Goal: Task Accomplishment & Management: Use online tool/utility

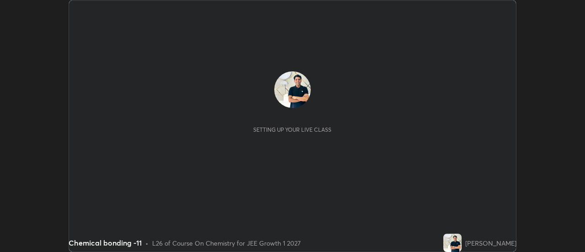
scroll to position [252, 585]
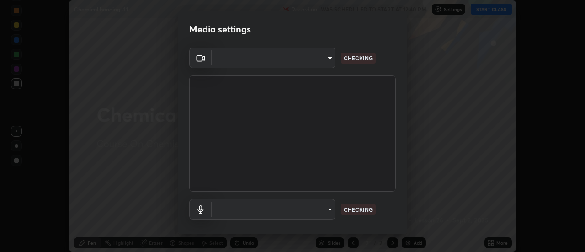
type input "1769541d7db8b910b2b6aaf592df5ff8660c63acaad49df9064175df0c6f581f"
type input "communications"
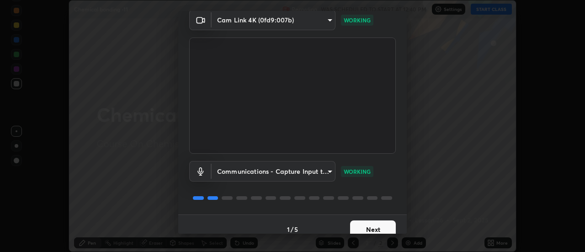
scroll to position [48, 0]
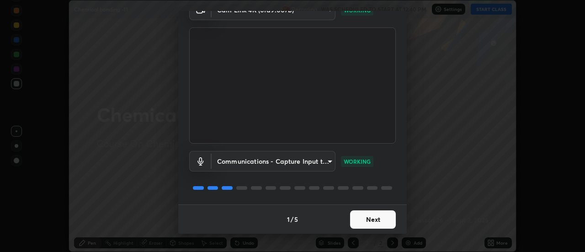
click at [380, 220] on button "Next" at bounding box center [373, 219] width 46 height 18
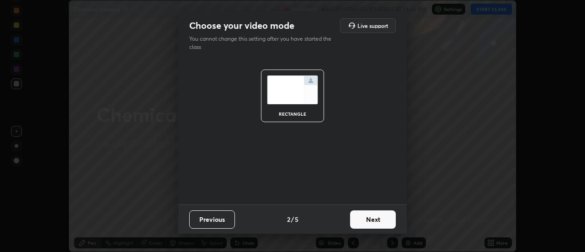
click at [378, 220] on button "Next" at bounding box center [373, 219] width 46 height 18
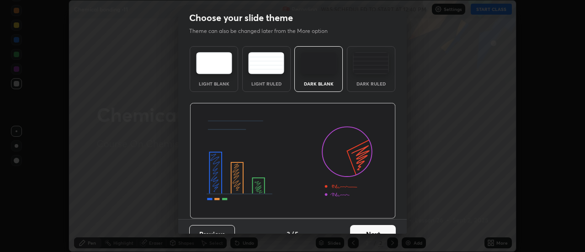
scroll to position [22, 0]
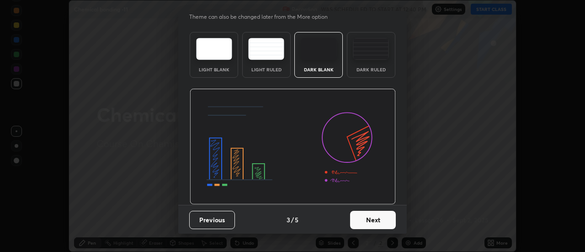
click at [379, 218] on button "Next" at bounding box center [373, 220] width 46 height 18
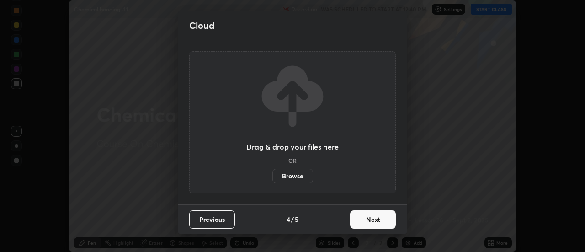
scroll to position [0, 0]
click at [383, 223] on button "Next" at bounding box center [373, 219] width 46 height 18
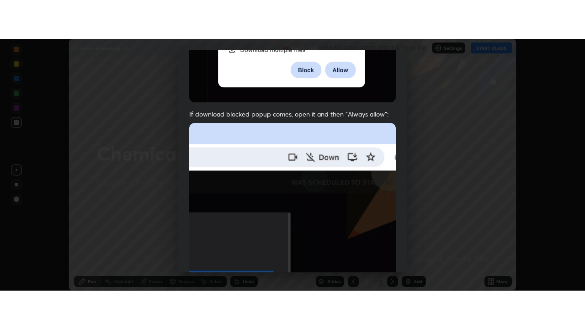
scroll to position [230, 0]
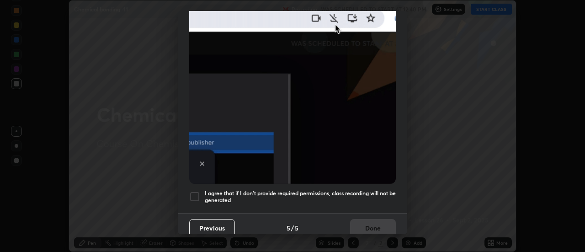
click at [358, 191] on h5 "I agree that if I don't provide required permissions, class recording will not …" at bounding box center [300, 197] width 191 height 14
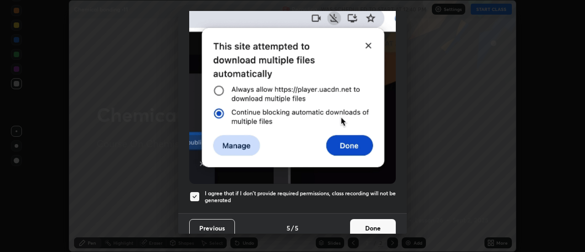
click at [371, 225] on button "Done" at bounding box center [373, 228] width 46 height 18
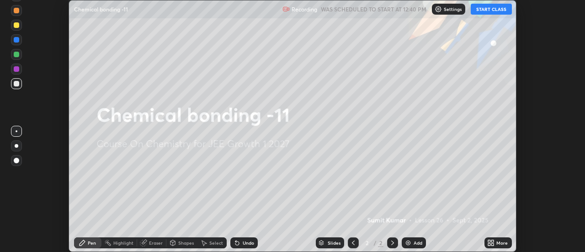
click at [489, 241] on icon at bounding box center [489, 241] width 2 height 2
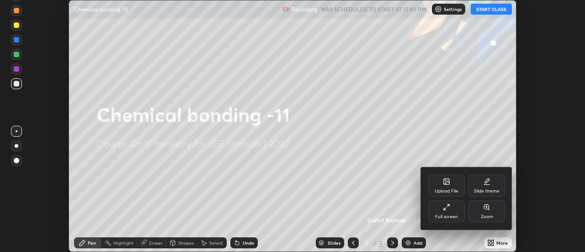
click at [451, 212] on div "Full screen" at bounding box center [447, 211] width 37 height 22
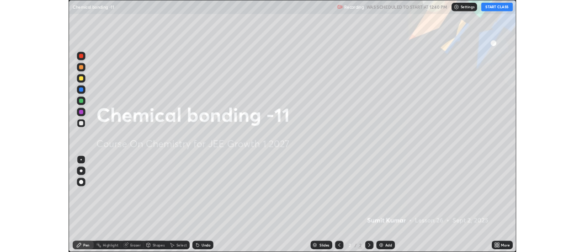
scroll to position [329, 585]
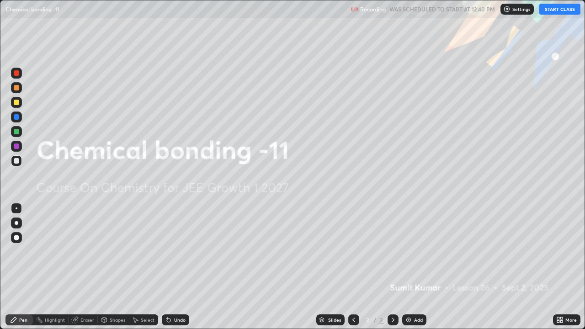
click at [550, 11] on button "START CLASS" at bounding box center [560, 9] width 41 height 11
click at [558, 252] on icon at bounding box center [558, 318] width 2 height 2
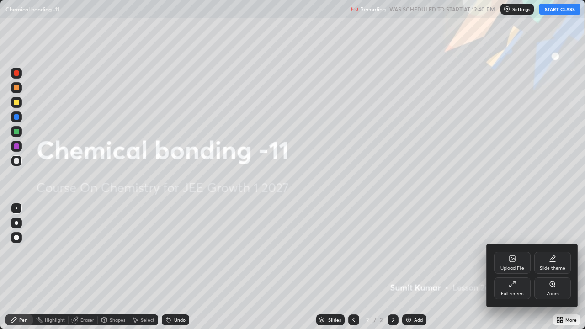
click at [513, 252] on div "Upload File" at bounding box center [512, 263] width 37 height 22
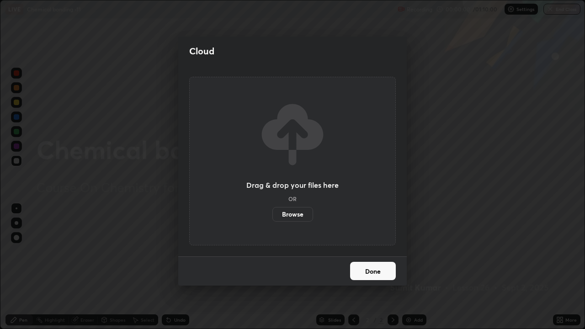
click at [298, 214] on label "Browse" at bounding box center [293, 214] width 41 height 15
click at [273, 214] on input "Browse" at bounding box center [273, 214] width 0 height 15
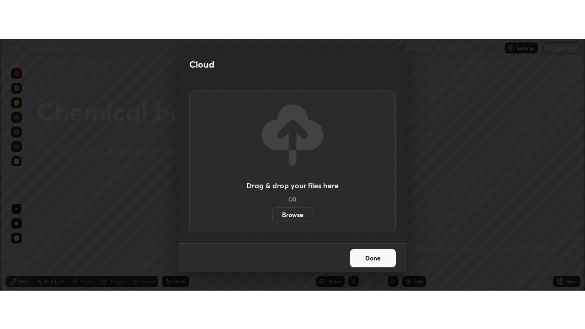
scroll to position [45481, 45148]
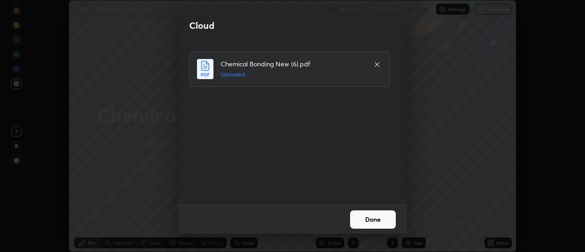
click at [385, 220] on button "Done" at bounding box center [373, 219] width 46 height 18
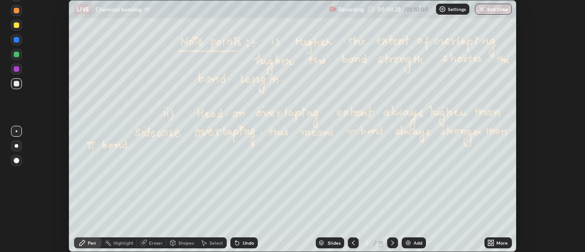
click at [494, 243] on icon at bounding box center [491, 242] width 7 height 7
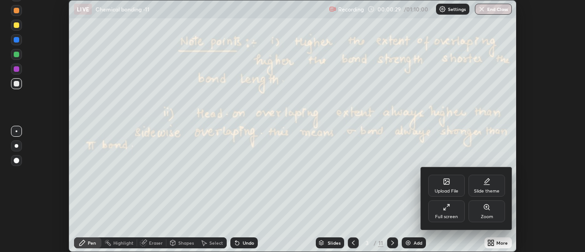
click at [454, 214] on div "Full screen" at bounding box center [447, 211] width 37 height 22
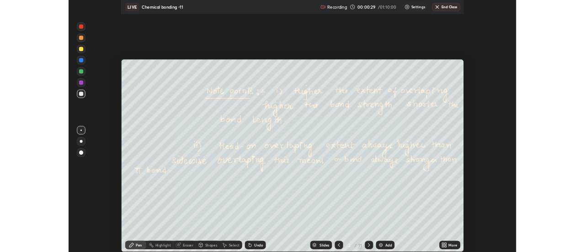
scroll to position [329, 585]
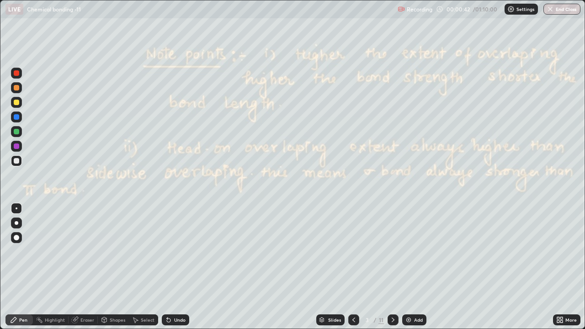
click at [392, 252] on icon at bounding box center [393, 319] width 7 height 7
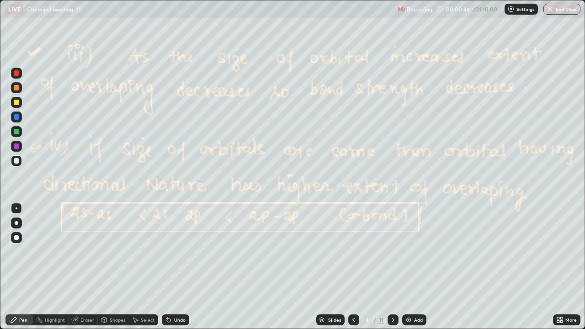
click at [397, 252] on div at bounding box center [393, 320] width 11 height 11
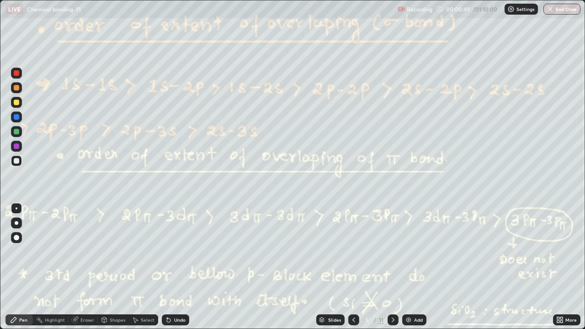
click at [392, 252] on icon at bounding box center [393, 319] width 7 height 7
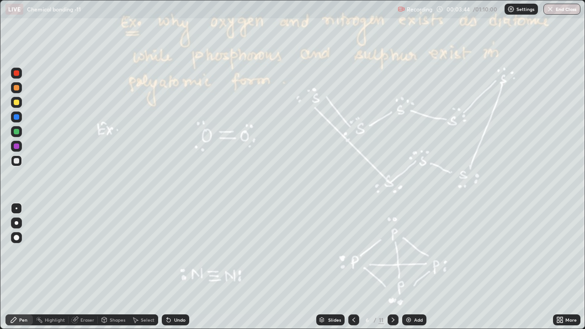
click at [397, 252] on div at bounding box center [393, 320] width 11 height 11
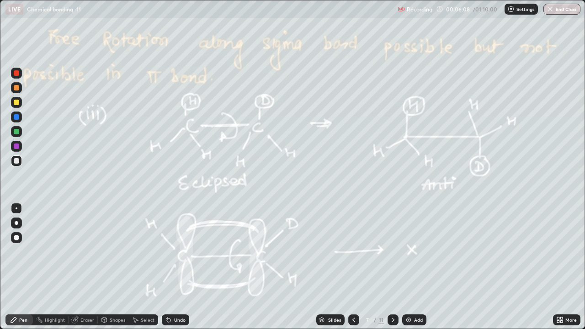
click at [393, 252] on icon at bounding box center [393, 319] width 7 height 7
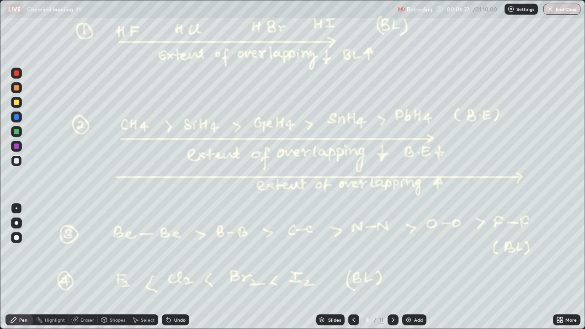
click at [353, 252] on icon at bounding box center [353, 319] width 7 height 7
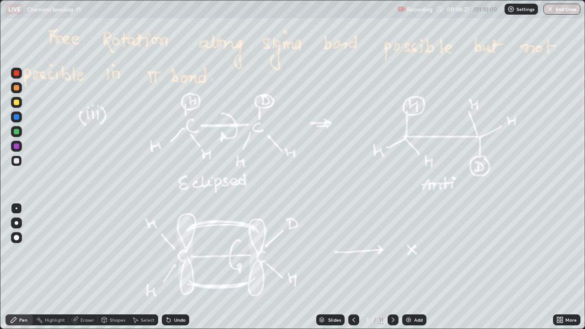
click at [391, 252] on icon at bounding box center [393, 319] width 7 height 7
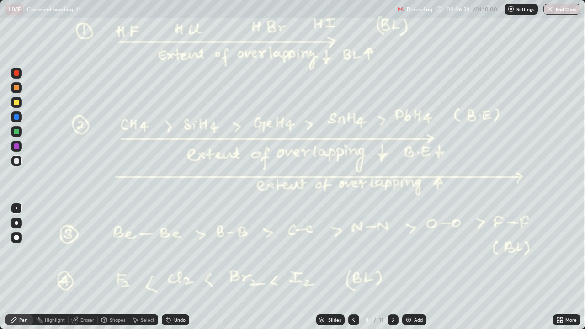
click at [394, 252] on icon at bounding box center [393, 319] width 7 height 7
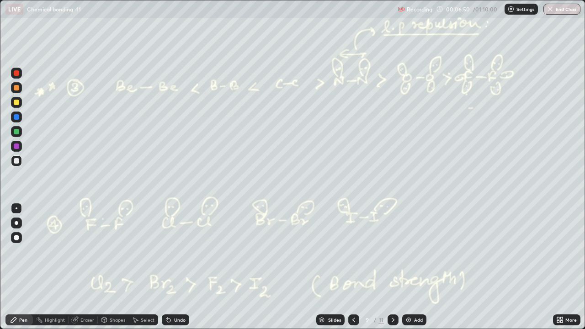
click at [16, 90] on div at bounding box center [16, 87] width 5 height 5
click at [82, 252] on div "Eraser" at bounding box center [87, 320] width 14 height 5
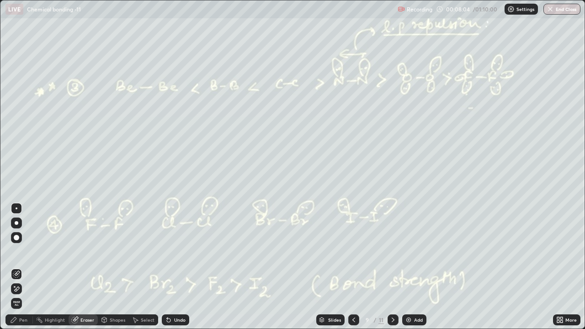
click at [15, 252] on icon at bounding box center [14, 286] width 1 height 1
click at [21, 252] on div "Pen" at bounding box center [23, 320] width 8 height 5
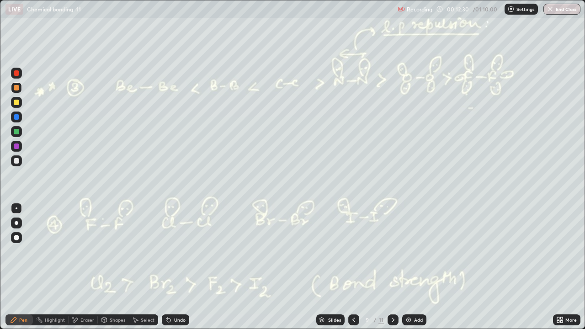
click at [392, 252] on icon at bounding box center [393, 319] width 7 height 7
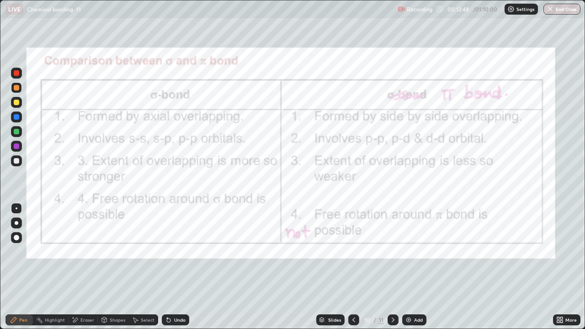
click at [394, 252] on icon at bounding box center [393, 319] width 7 height 7
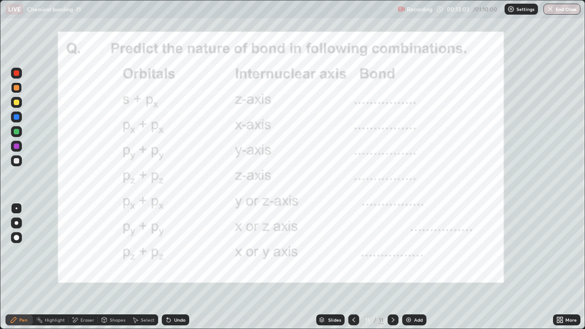
click at [82, 252] on div "Eraser" at bounding box center [87, 320] width 14 height 5
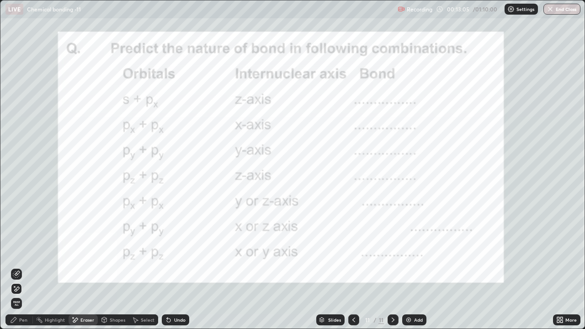
click at [26, 252] on div "Pen" at bounding box center [23, 320] width 8 height 5
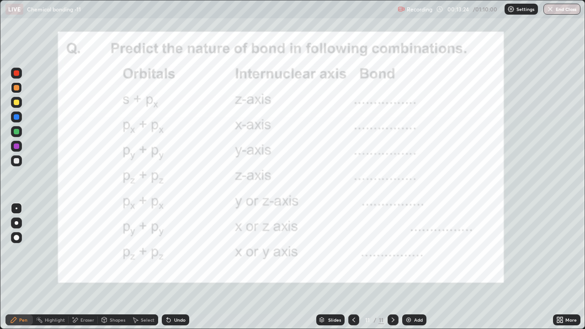
click at [411, 252] on img at bounding box center [408, 319] width 7 height 7
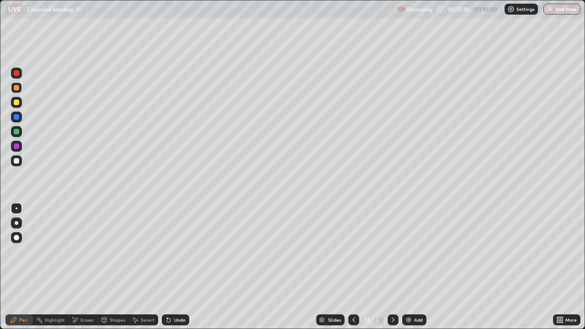
click at [16, 103] on div at bounding box center [16, 102] width 5 height 5
click at [18, 160] on div at bounding box center [16, 160] width 5 height 5
click at [167, 252] on icon at bounding box center [167, 318] width 1 height 1
click at [167, 252] on icon at bounding box center [169, 321] width 4 height 4
click at [168, 252] on icon at bounding box center [169, 321] width 4 height 4
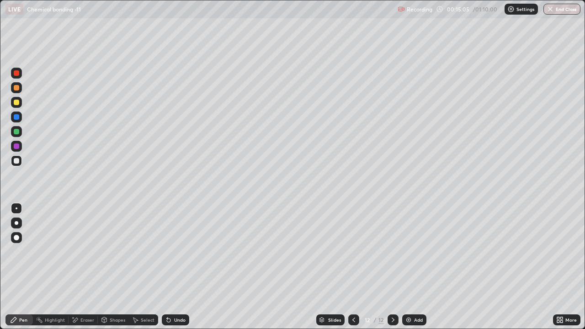
click at [167, 252] on icon at bounding box center [167, 318] width 1 height 1
click at [175, 252] on div "Undo" at bounding box center [179, 320] width 11 height 5
click at [180, 252] on div "Undo" at bounding box center [179, 320] width 11 height 5
click at [176, 252] on div "Undo" at bounding box center [179, 320] width 11 height 5
click at [562, 252] on icon at bounding box center [562, 318] width 2 height 2
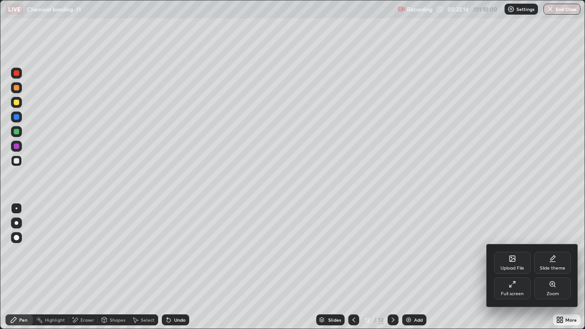
click at [517, 252] on div "Full screen" at bounding box center [512, 289] width 37 height 22
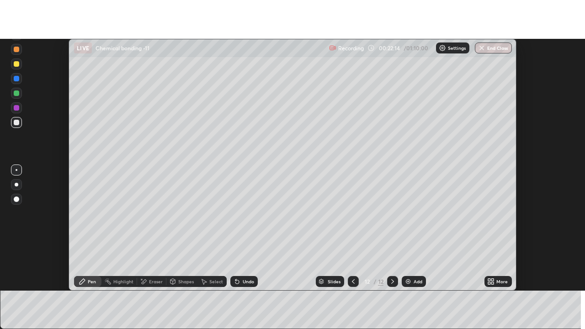
scroll to position [45481, 45148]
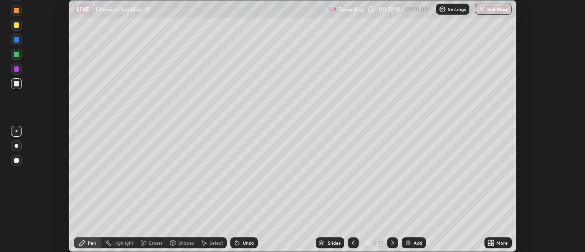
click at [493, 242] on icon at bounding box center [491, 242] width 7 height 7
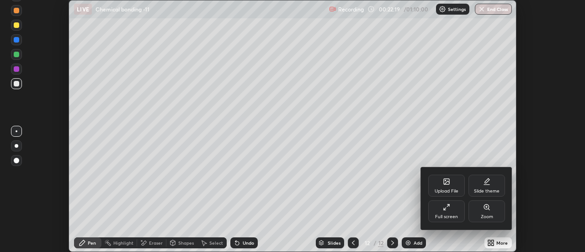
click at [456, 210] on div "Full screen" at bounding box center [447, 211] width 37 height 22
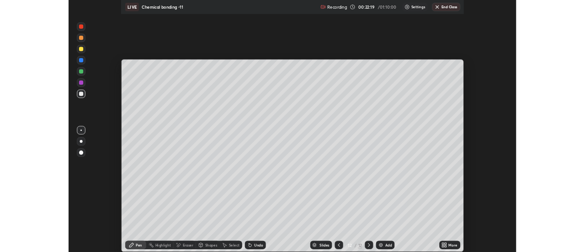
scroll to position [329, 585]
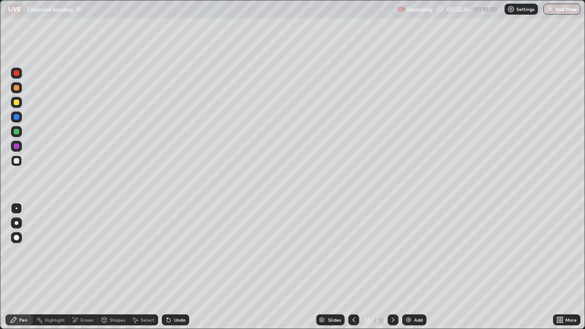
click at [562, 252] on icon at bounding box center [562, 322] width 2 height 2
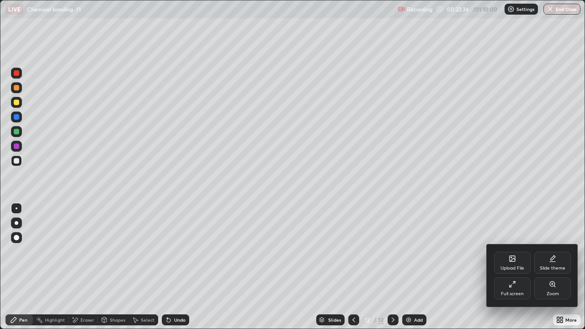
click at [509, 252] on icon at bounding box center [512, 284] width 7 height 7
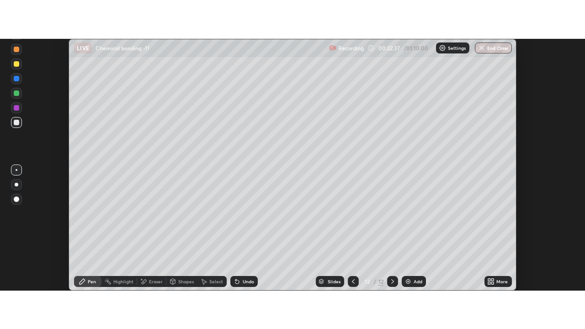
scroll to position [45481, 45148]
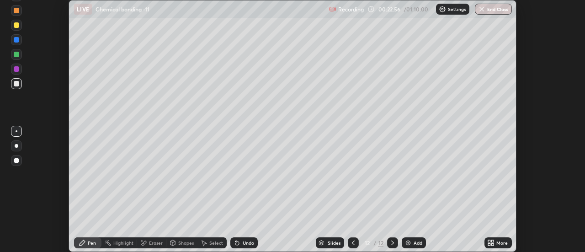
click at [492, 243] on icon at bounding box center [493, 244] width 2 height 2
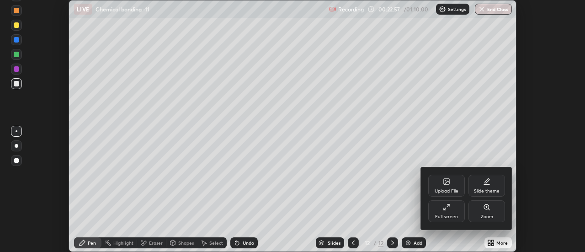
click at [447, 186] on div "Upload File" at bounding box center [447, 186] width 37 height 22
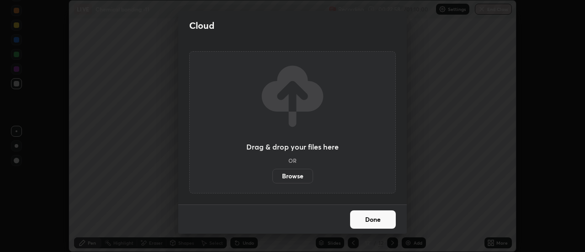
click at [298, 177] on label "Browse" at bounding box center [293, 176] width 41 height 15
click at [273, 177] on input "Browse" at bounding box center [273, 176] width 0 height 15
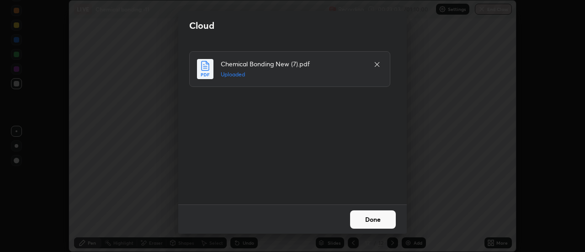
click at [378, 220] on button "Done" at bounding box center [373, 219] width 46 height 18
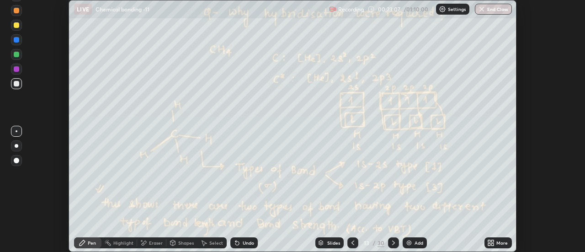
click at [493, 241] on icon at bounding box center [493, 241] width 2 height 2
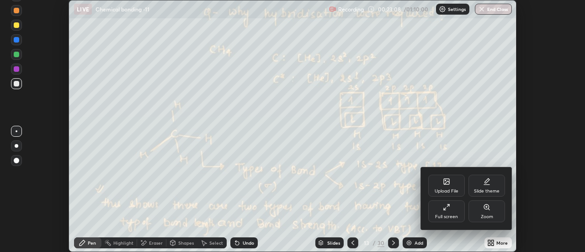
click at [455, 210] on div "Full screen" at bounding box center [447, 211] width 37 height 22
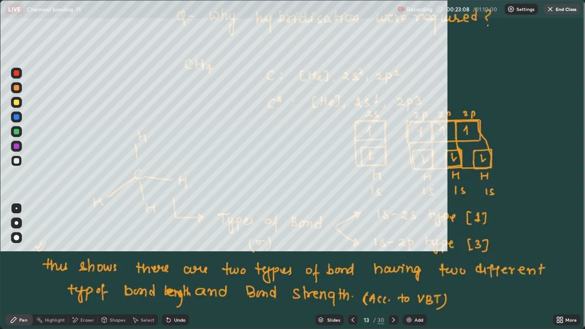
scroll to position [329, 585]
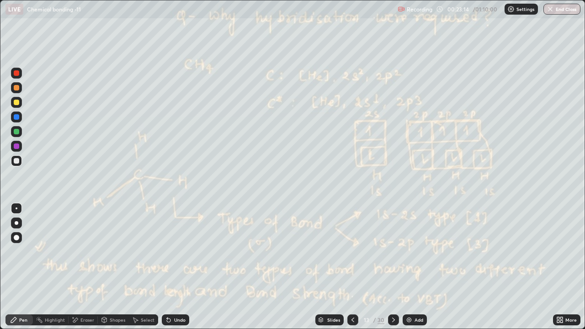
click at [398, 252] on div at bounding box center [393, 320] width 11 height 11
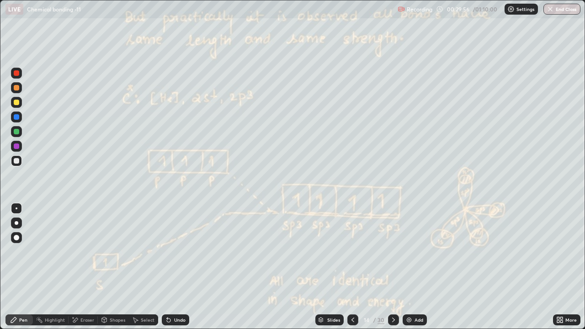
click at [393, 252] on icon at bounding box center [393, 319] width 7 height 7
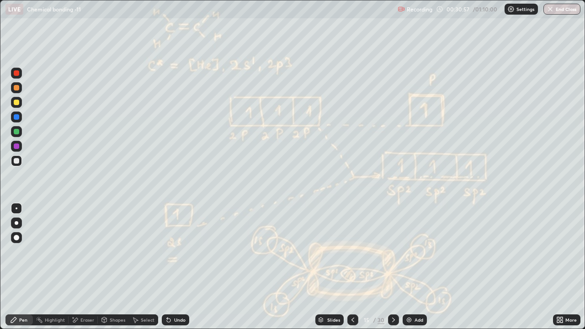
click at [393, 252] on icon at bounding box center [393, 320] width 3 height 5
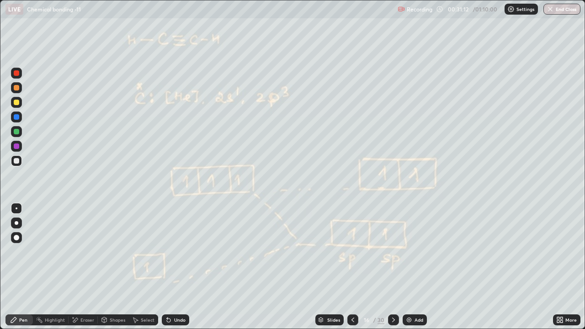
click at [352, 252] on icon at bounding box center [352, 319] width 7 height 7
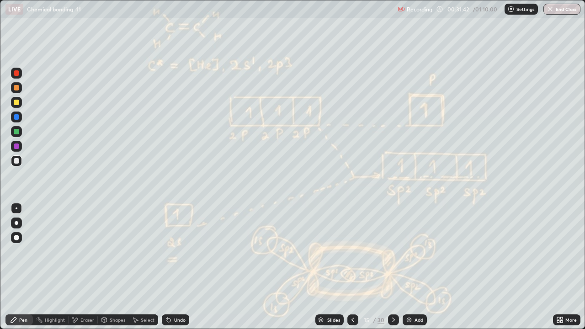
click at [395, 252] on icon at bounding box center [393, 319] width 7 height 7
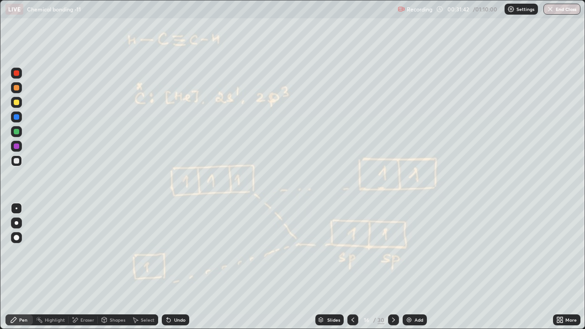
click at [394, 252] on icon at bounding box center [393, 319] width 7 height 7
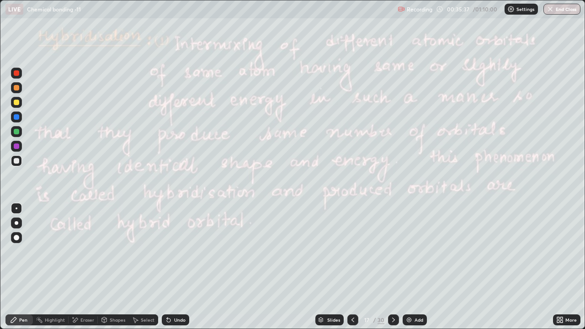
click at [397, 252] on div at bounding box center [393, 320] width 11 height 11
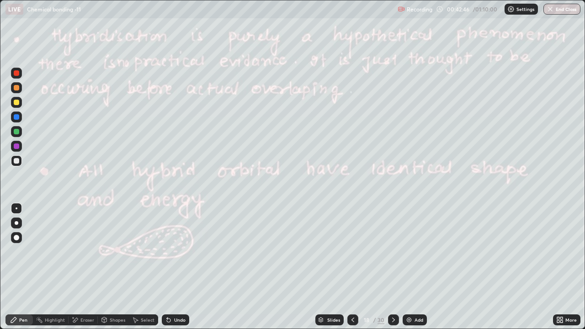
click at [393, 252] on icon at bounding box center [393, 319] width 7 height 7
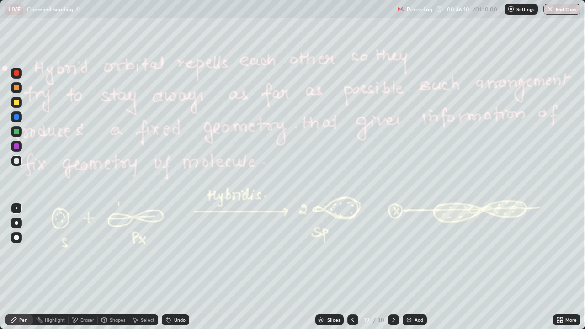
click at [172, 252] on div "Undo" at bounding box center [175, 320] width 27 height 11
click at [398, 252] on div at bounding box center [393, 320] width 11 height 11
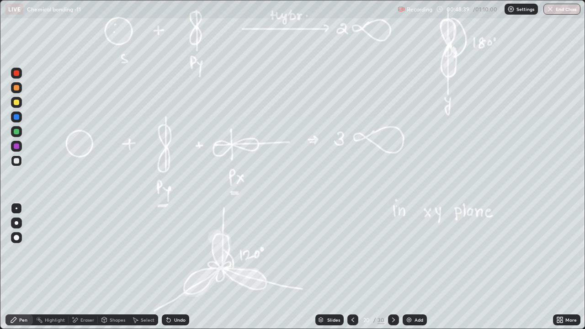
click at [393, 252] on icon at bounding box center [393, 319] width 7 height 7
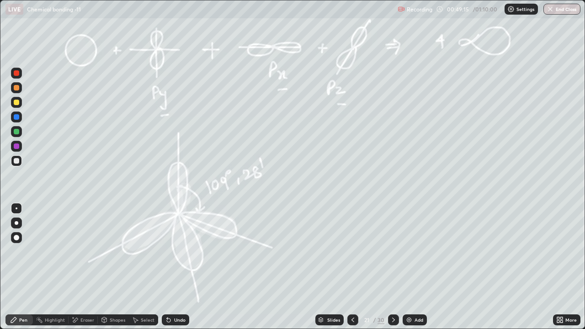
click at [393, 252] on icon at bounding box center [393, 319] width 7 height 7
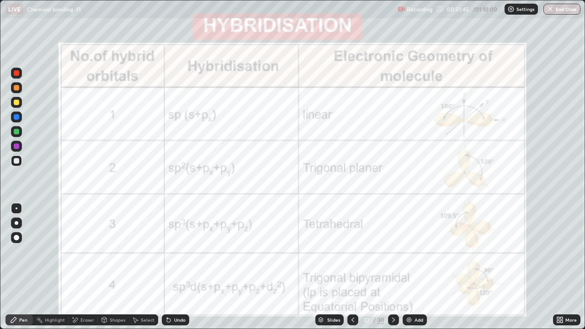
click at [171, 252] on icon at bounding box center [168, 319] width 7 height 7
click at [172, 252] on div "Undo" at bounding box center [175, 320] width 27 height 11
click at [352, 252] on icon at bounding box center [352, 319] width 7 height 7
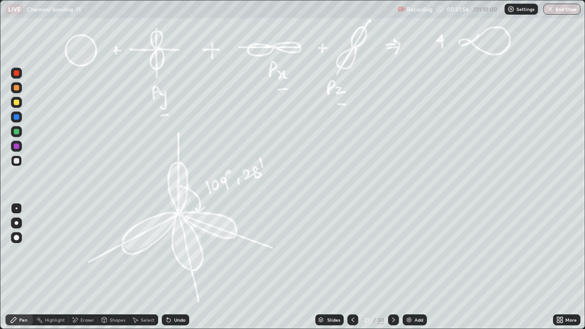
click at [393, 252] on icon at bounding box center [393, 319] width 7 height 7
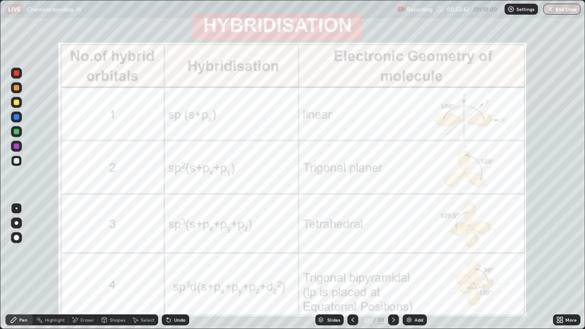
click at [394, 252] on icon at bounding box center [393, 319] width 7 height 7
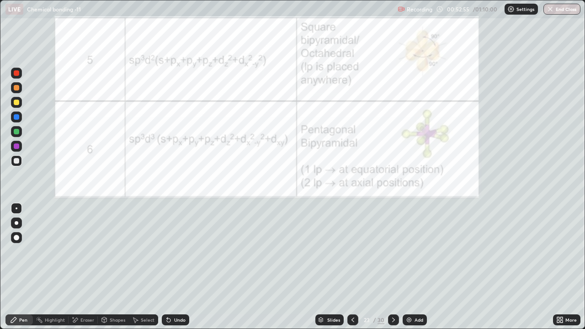
click at [352, 252] on icon at bounding box center [352, 319] width 7 height 7
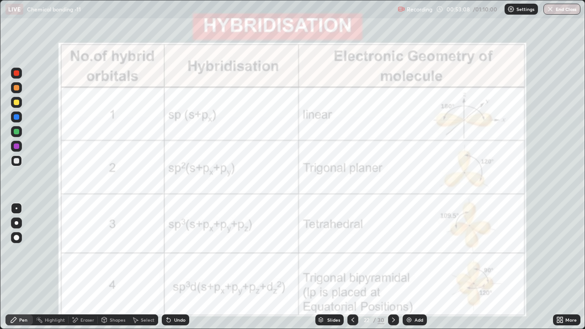
click at [18, 75] on div at bounding box center [16, 72] width 5 height 5
click at [393, 252] on icon at bounding box center [393, 319] width 7 height 7
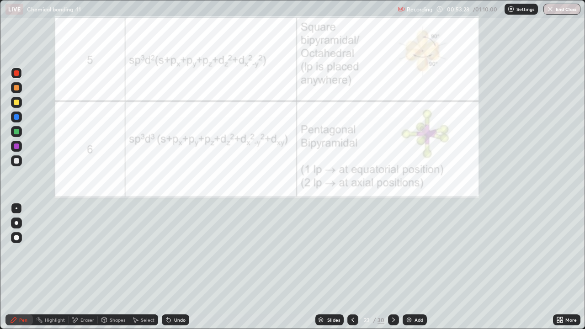
click at [352, 252] on icon at bounding box center [352, 319] width 7 height 7
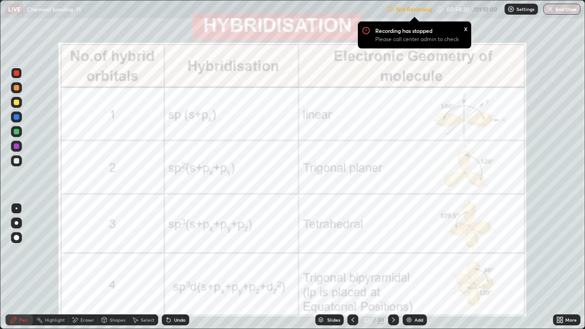
click at [421, 10] on p "Not Recording" at bounding box center [415, 9] width 36 height 7
click at [512, 11] on img at bounding box center [511, 8] width 7 height 7
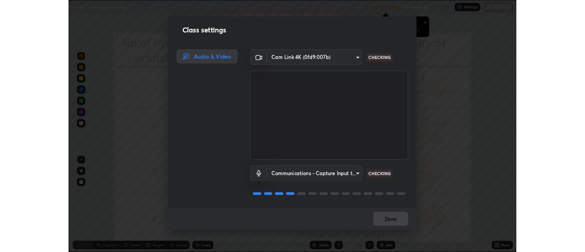
scroll to position [1, 0]
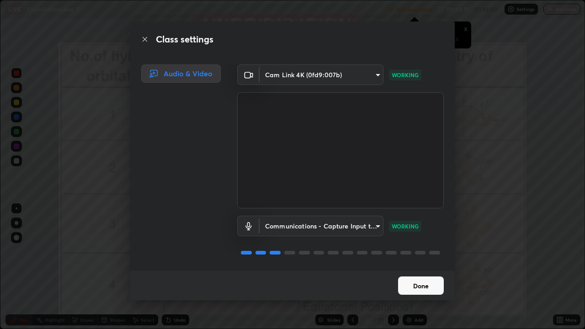
click at [428, 252] on button "Done" at bounding box center [421, 286] width 46 height 18
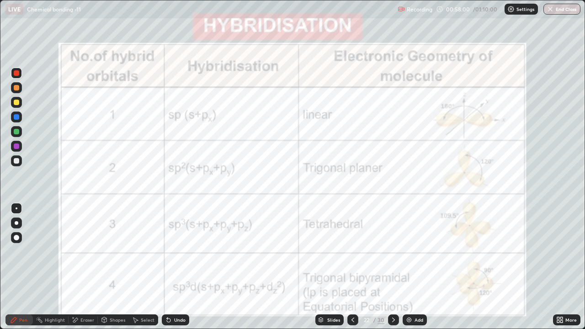
click at [397, 252] on div at bounding box center [393, 320] width 11 height 11
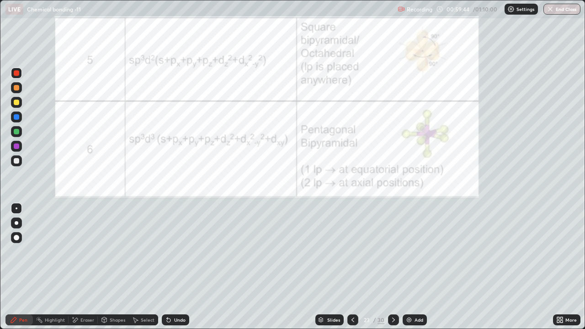
click at [352, 252] on icon at bounding box center [353, 320] width 3 height 5
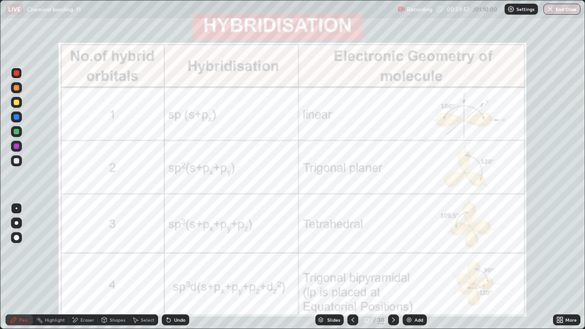
click at [393, 252] on icon at bounding box center [393, 319] width 7 height 7
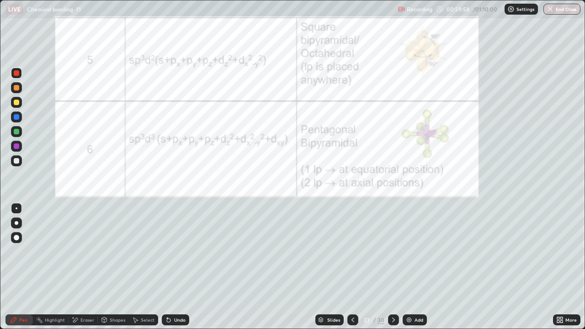
click at [393, 252] on icon at bounding box center [393, 319] width 7 height 7
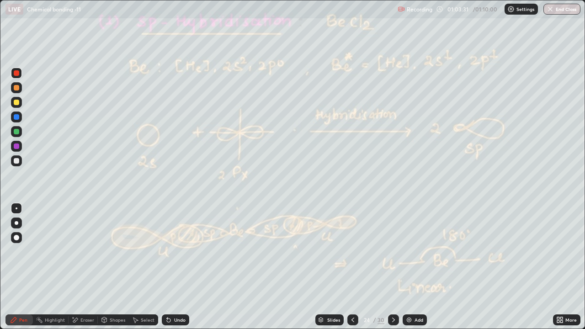
click at [393, 252] on icon at bounding box center [393, 319] width 7 height 7
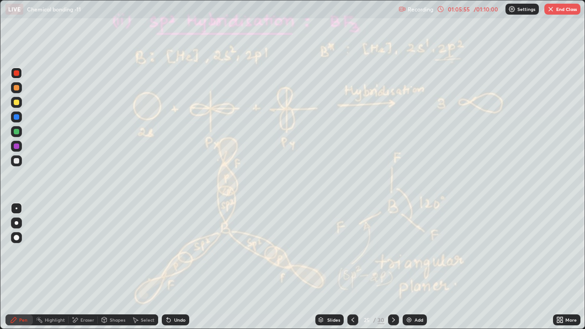
click at [393, 252] on icon at bounding box center [393, 319] width 7 height 7
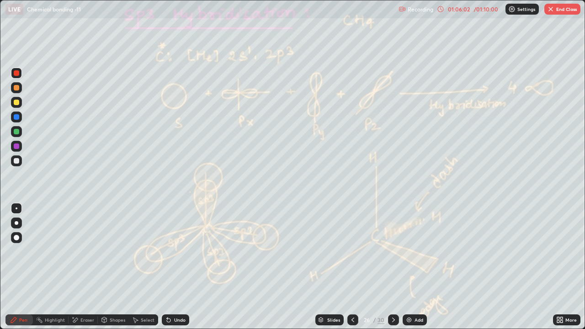
click at [393, 252] on icon at bounding box center [393, 319] width 7 height 7
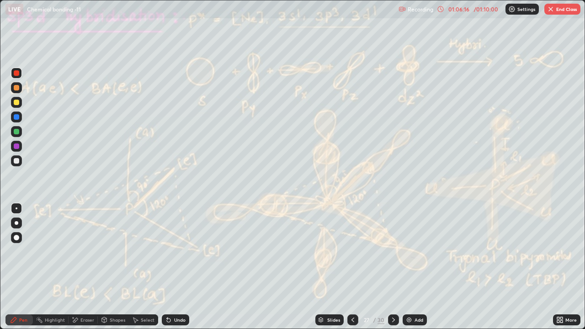
click at [397, 252] on div at bounding box center [393, 320] width 11 height 11
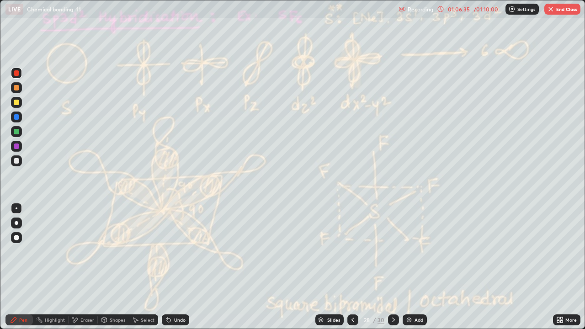
click at [393, 252] on icon at bounding box center [393, 319] width 7 height 7
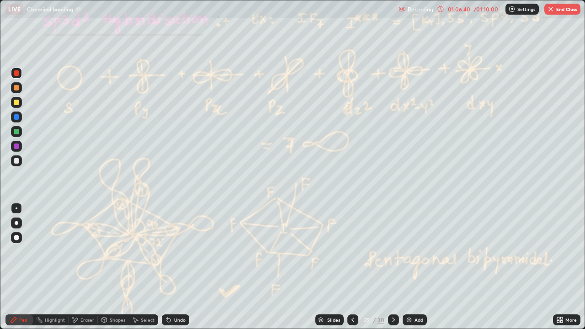
click at [394, 252] on div at bounding box center [393, 320] width 11 height 11
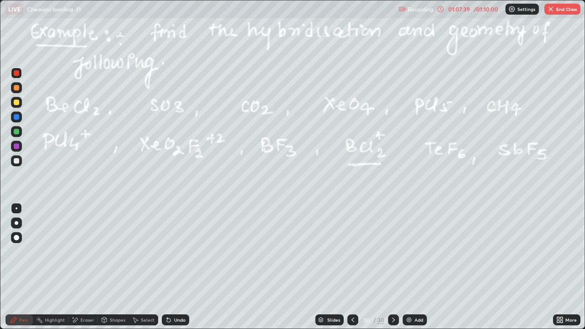
click at [16, 161] on div at bounding box center [16, 160] width 5 height 5
click at [408, 252] on img at bounding box center [409, 319] width 7 height 7
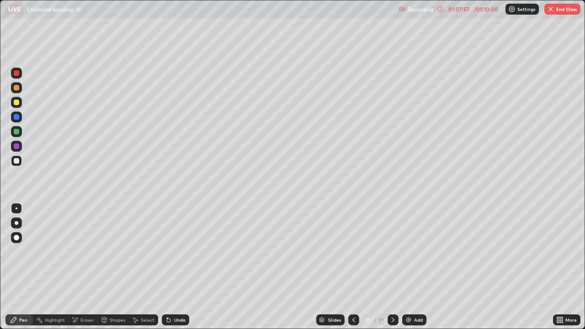
click at [17, 102] on div at bounding box center [16, 102] width 5 height 5
click at [174, 252] on div "Undo" at bounding box center [179, 320] width 11 height 5
click at [169, 252] on icon at bounding box center [168, 319] width 7 height 7
click at [167, 252] on icon at bounding box center [169, 321] width 4 height 4
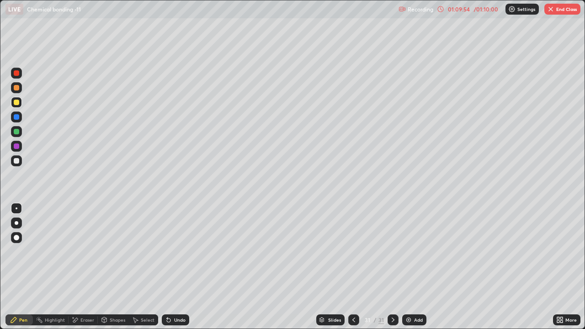
click at [555, 5] on button "End Class" at bounding box center [563, 9] width 36 height 11
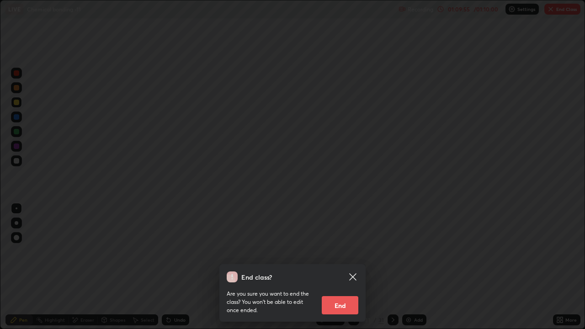
click at [347, 252] on button "End" at bounding box center [340, 305] width 37 height 18
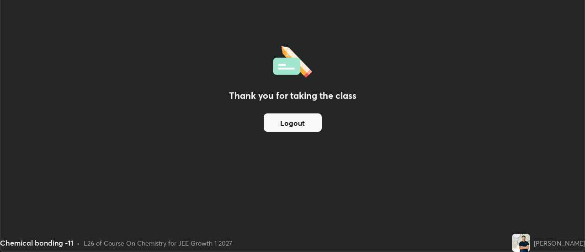
scroll to position [45481, 45148]
